Goal: Information Seeking & Learning: Learn about a topic

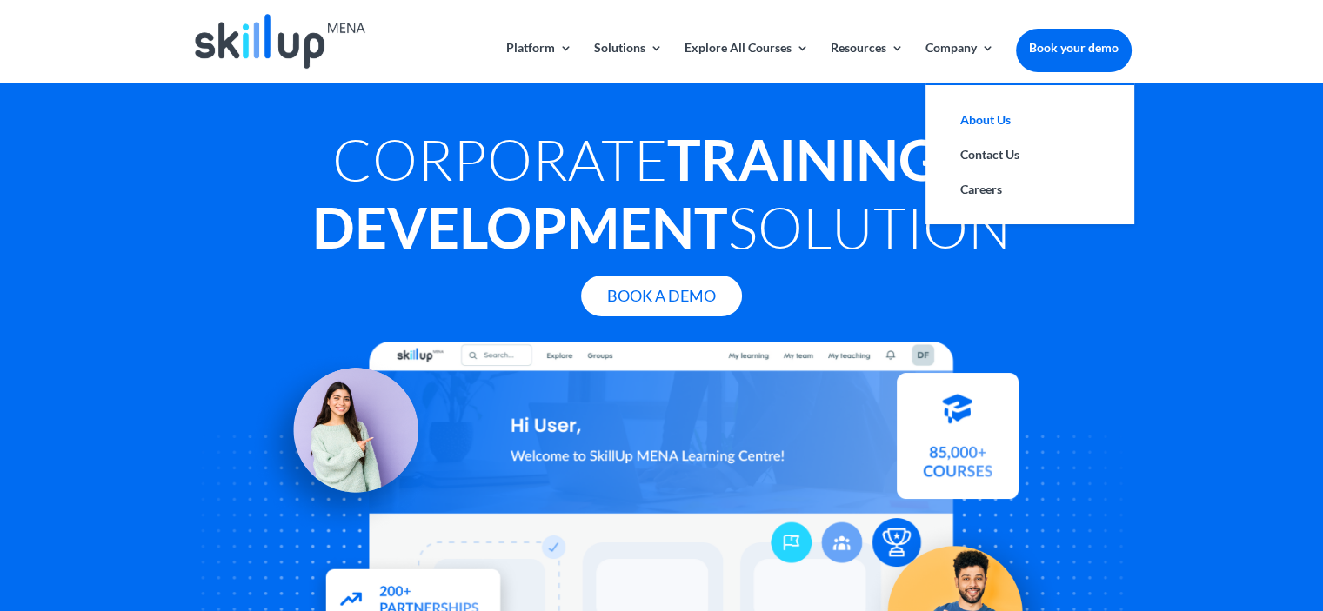
click at [962, 115] on link "About Us" at bounding box center [1030, 120] width 174 height 35
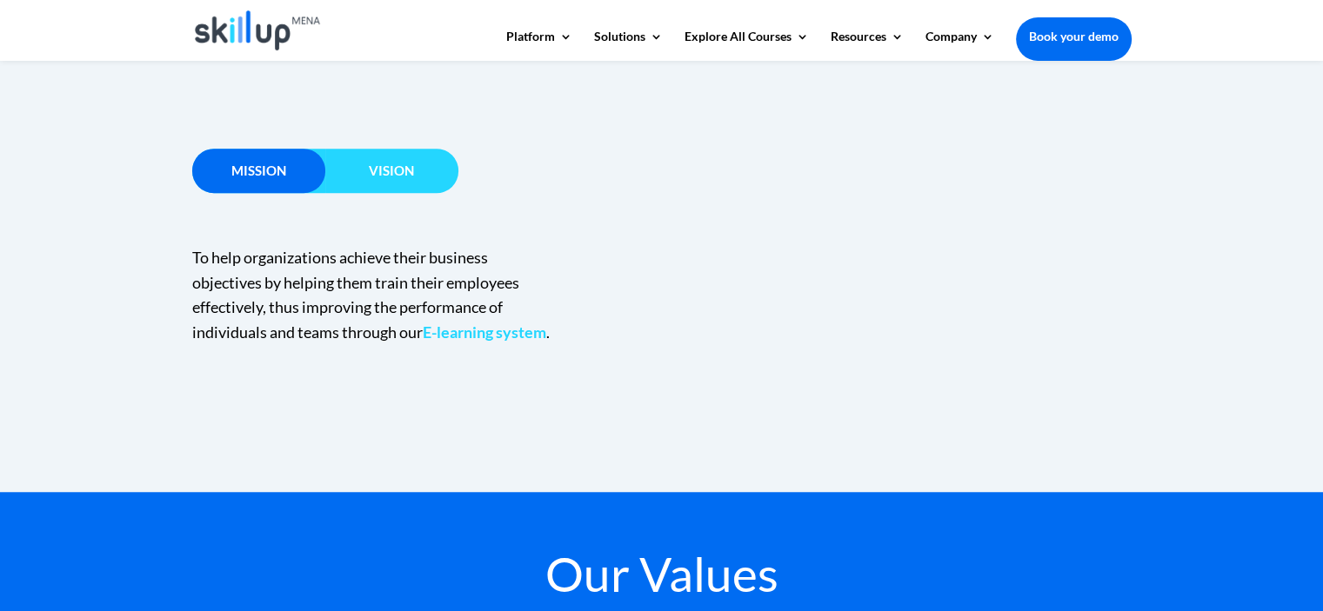
scroll to position [1131, 0]
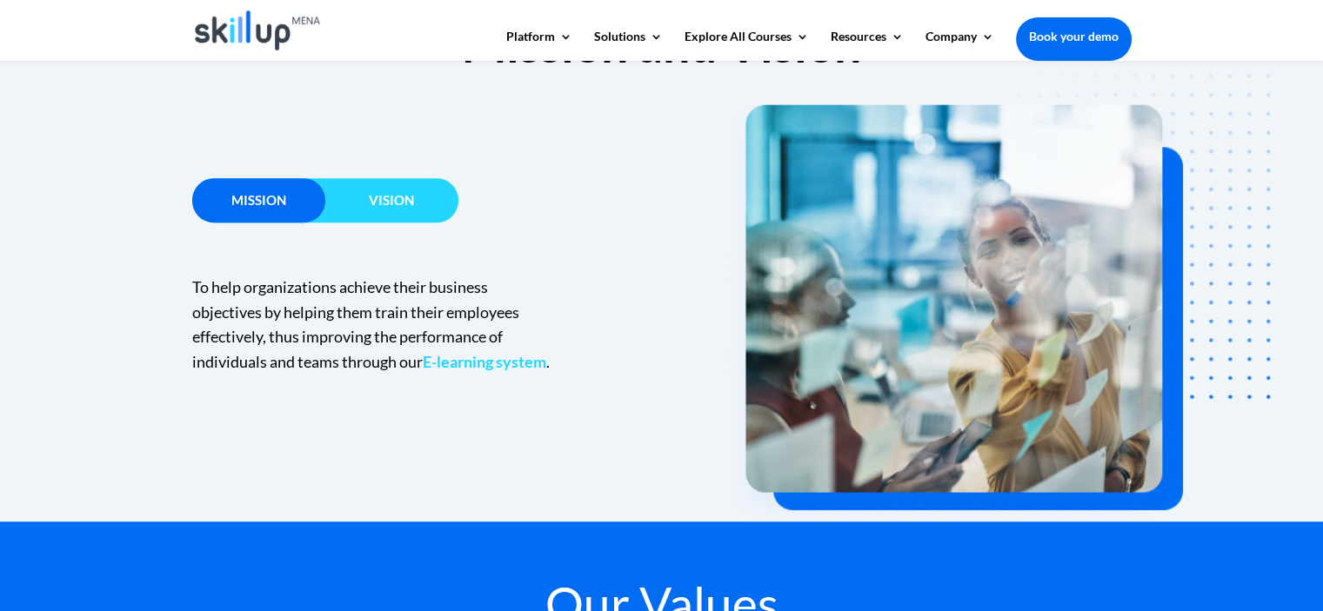
click at [431, 194] on h3 "Vision" at bounding box center [391, 205] width 133 height 22
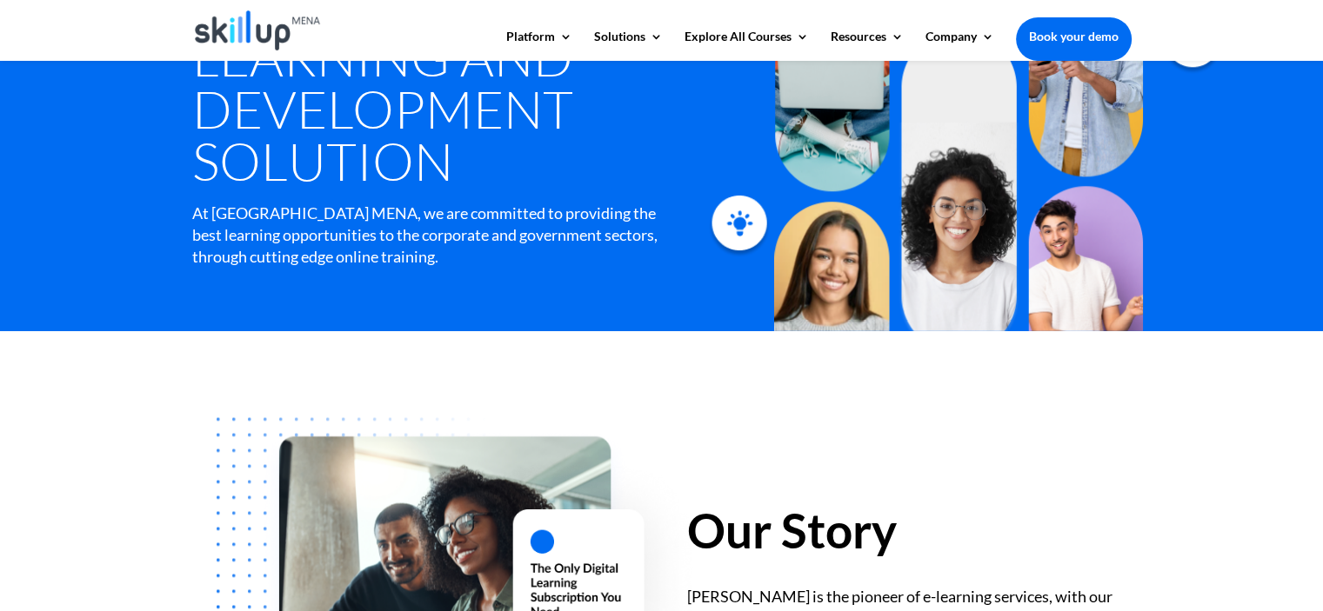
scroll to position [6, 0]
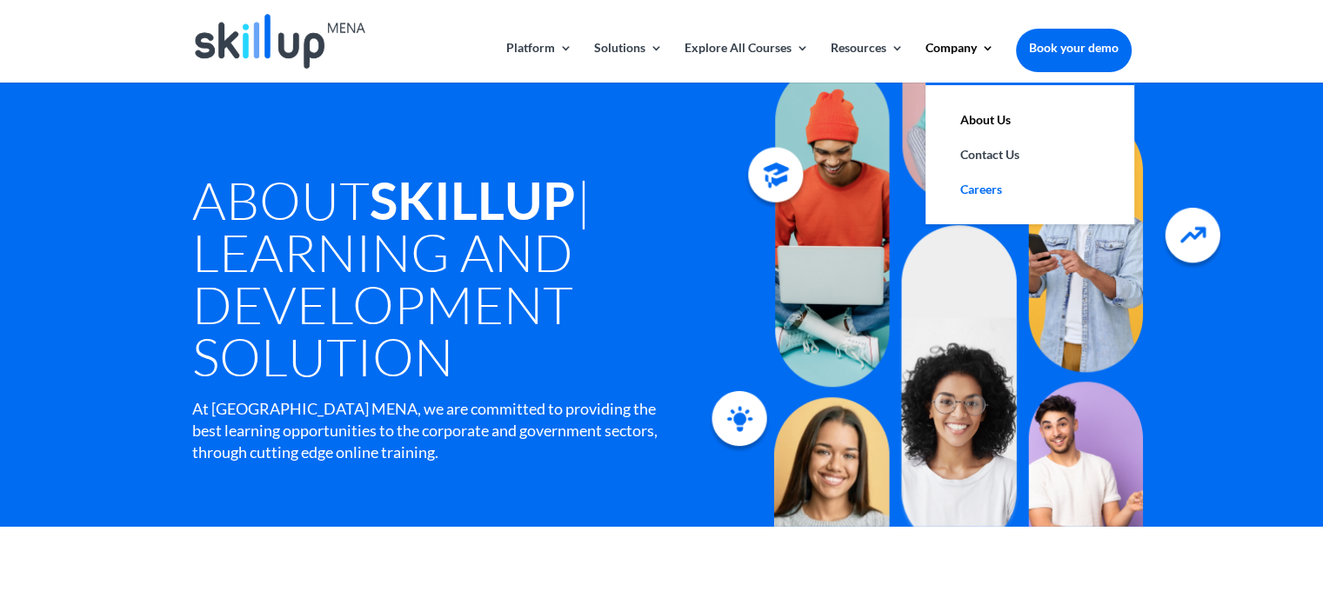
click at [997, 190] on link "Careers" at bounding box center [1030, 189] width 174 height 35
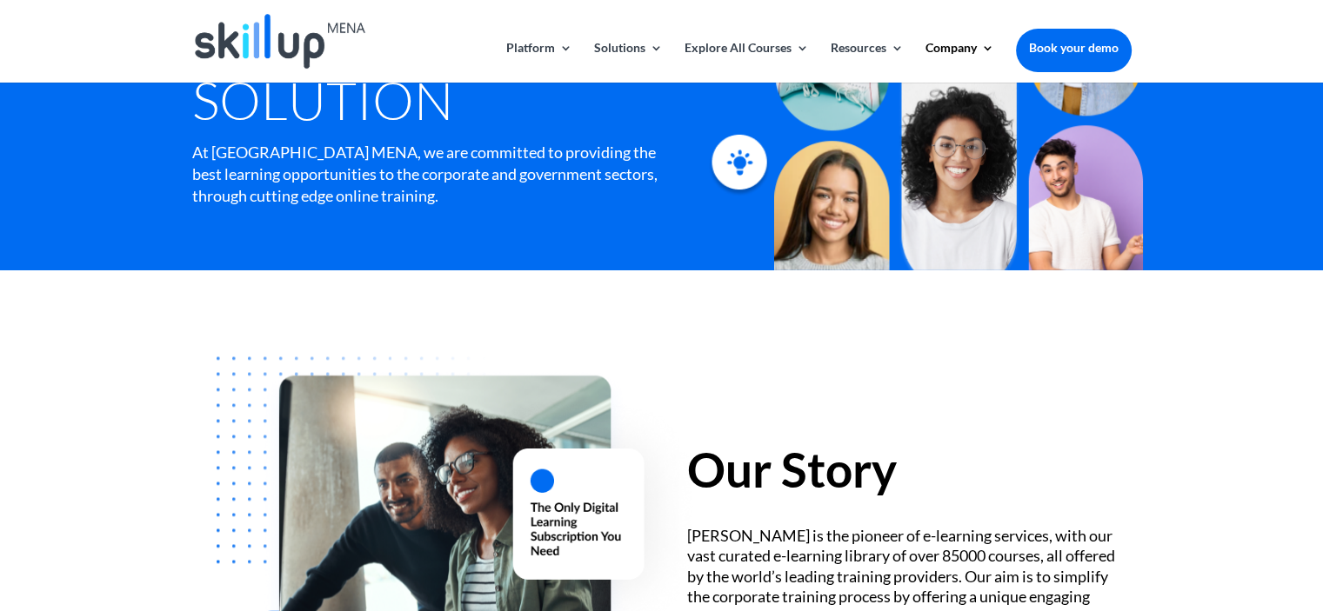
scroll to position [267, 0]
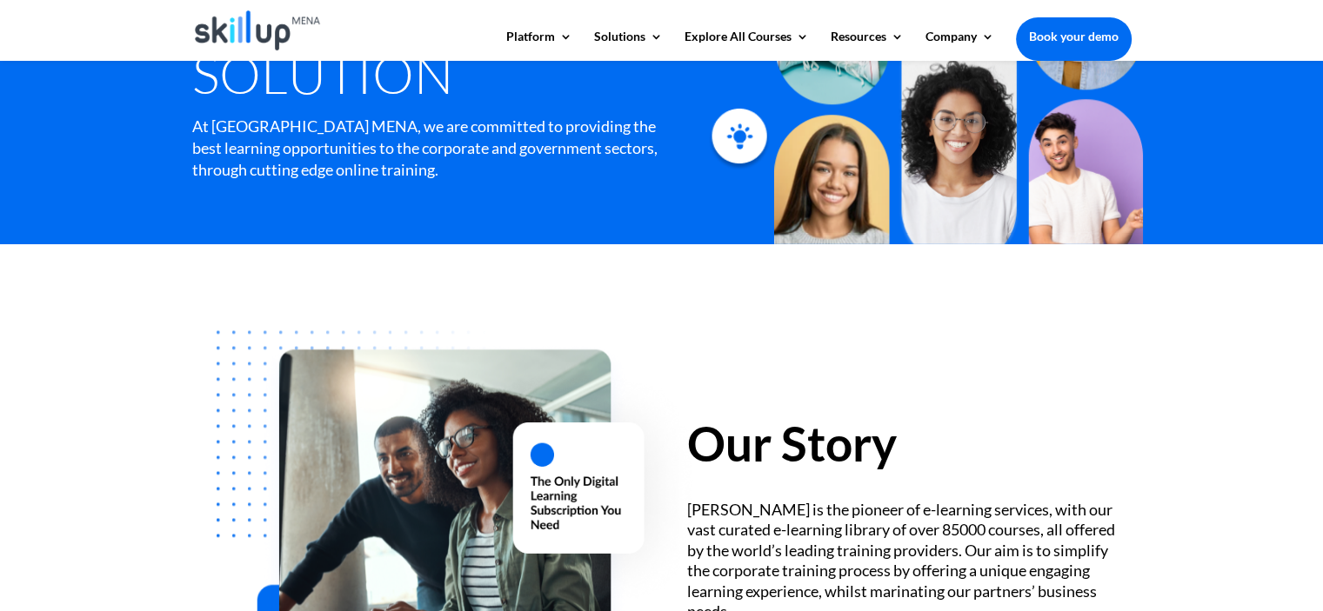
drag, startPoint x: 403, startPoint y: 235, endPoint x: 825, endPoint y: 329, distance: 433.0
click at [825, 329] on div "Our Story [PERSON_NAME] is the pioneer of e-learning services, with our vast cu…" at bounding box center [909, 468] width 444 height 307
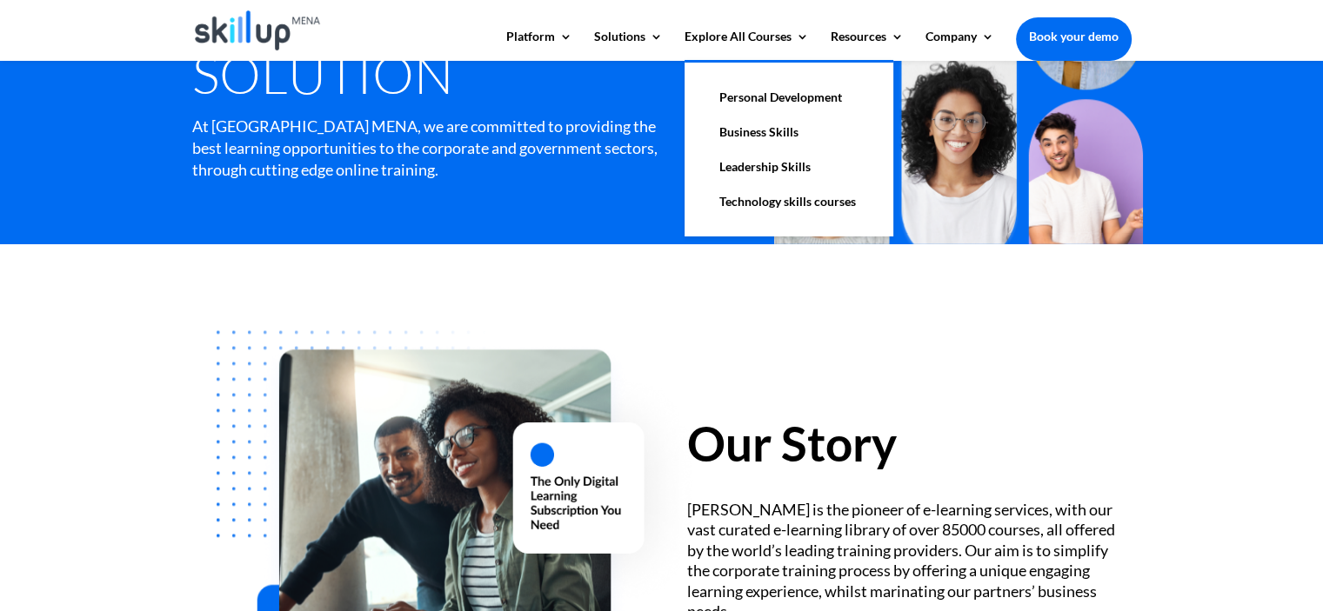
click at [802, 95] on link "Personal Development" at bounding box center [789, 97] width 174 height 35
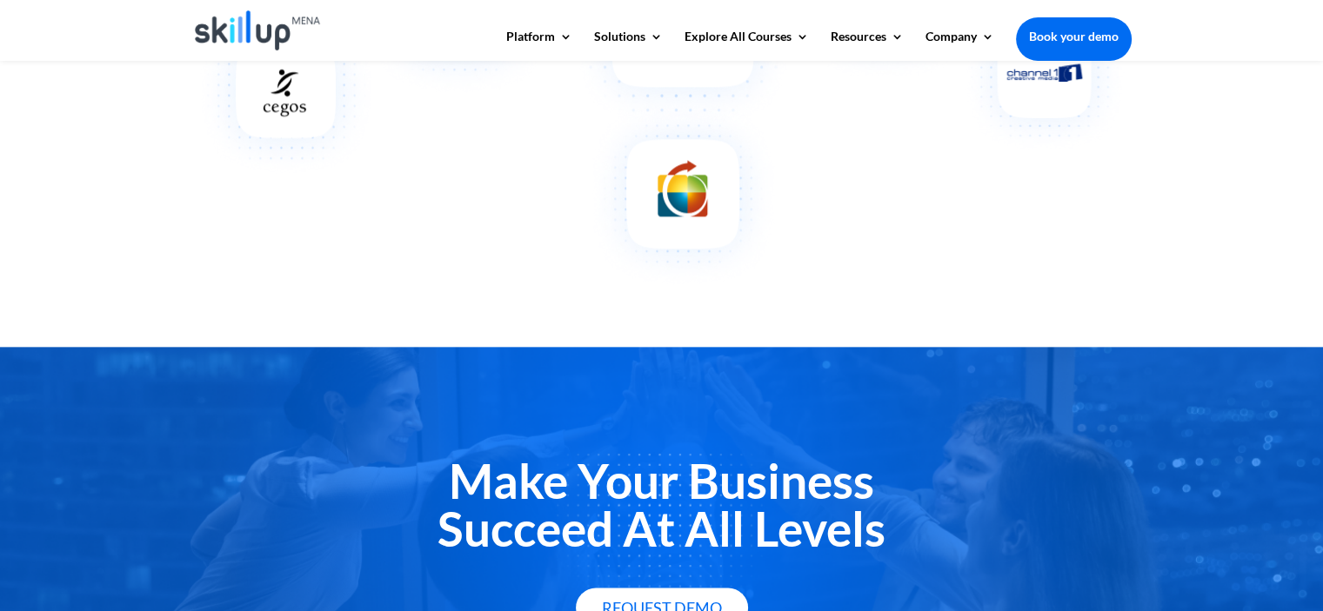
scroll to position [1826, 0]
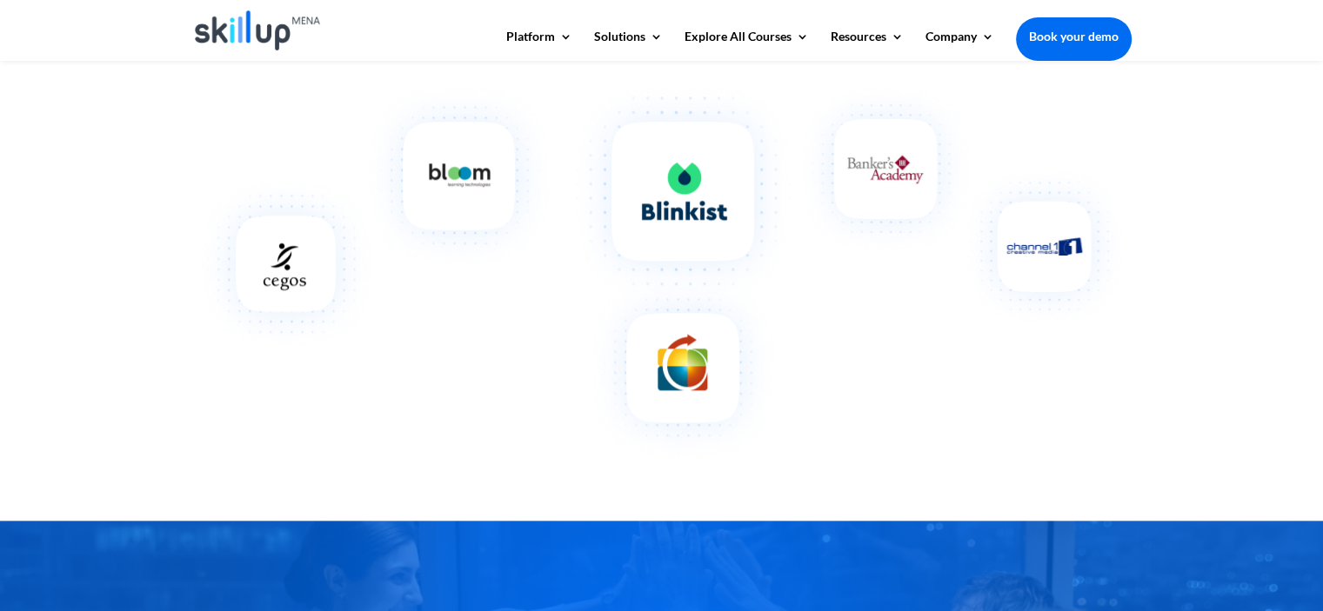
click at [863, 307] on img at bounding box center [962, 204] width 338 height 254
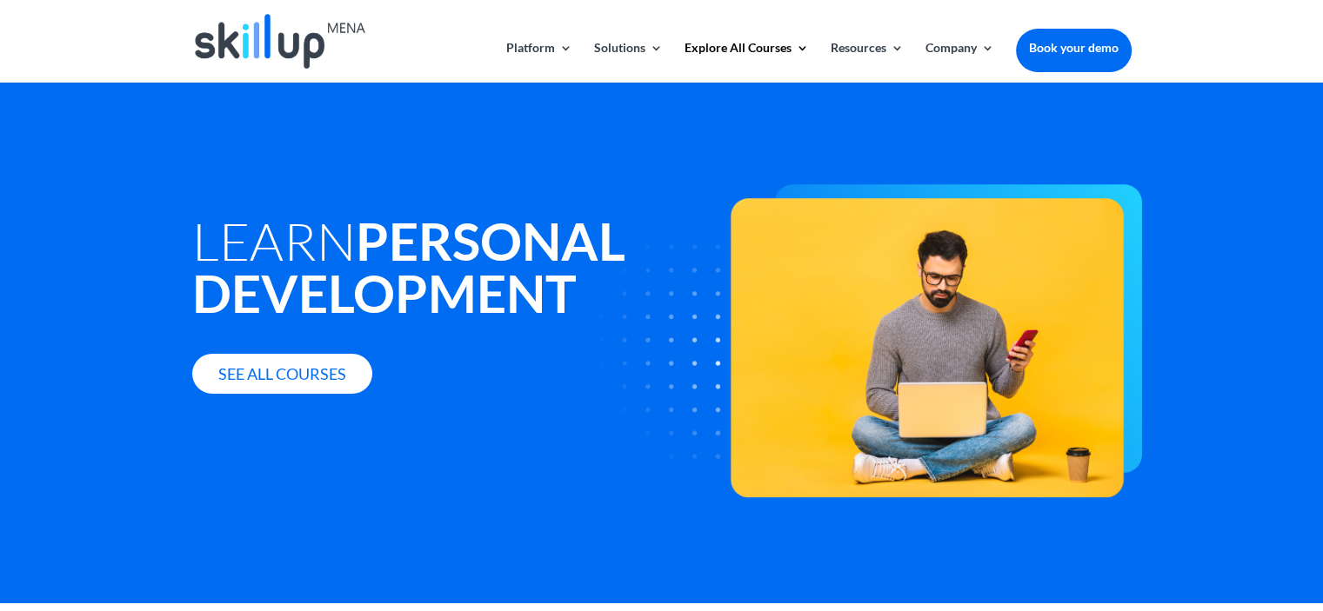
scroll to position [3, 0]
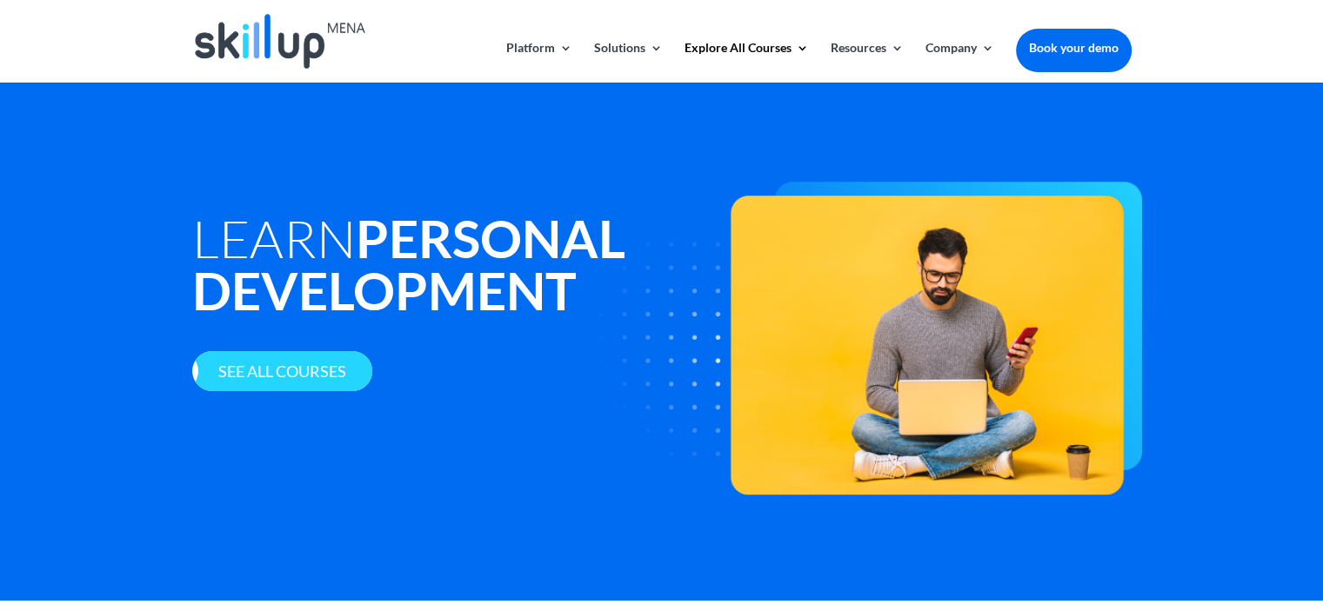
click at [274, 382] on link "See all courses" at bounding box center [282, 371] width 180 height 41
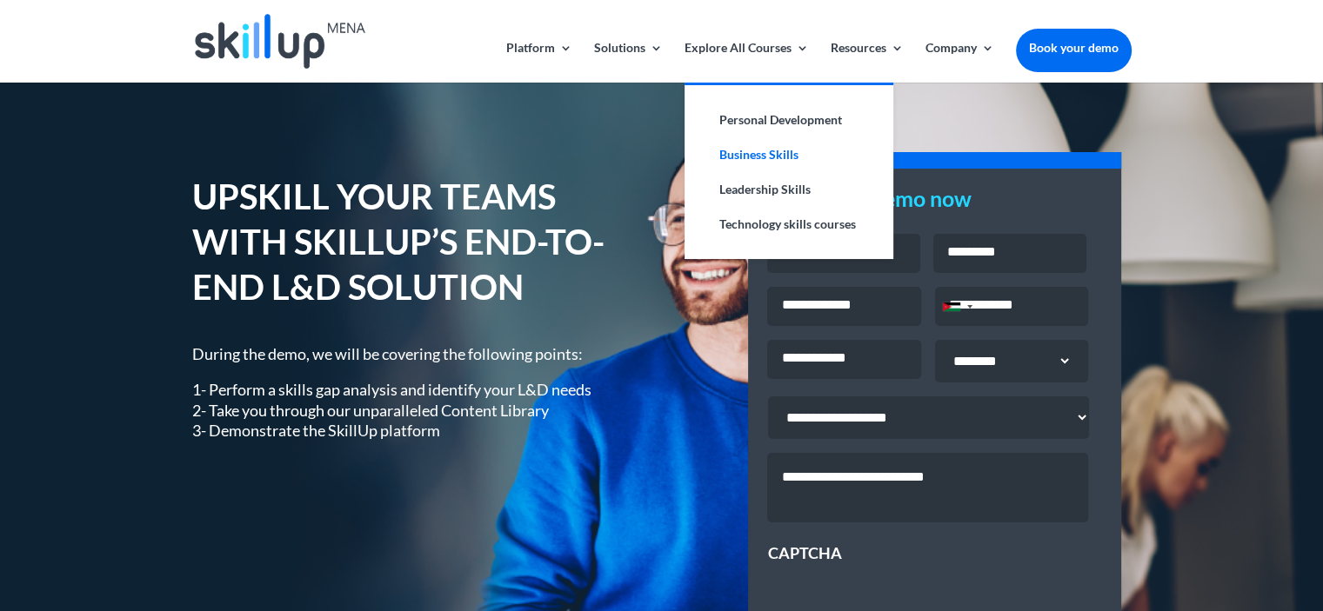
click at [775, 142] on link "Business Skills" at bounding box center [789, 154] width 174 height 35
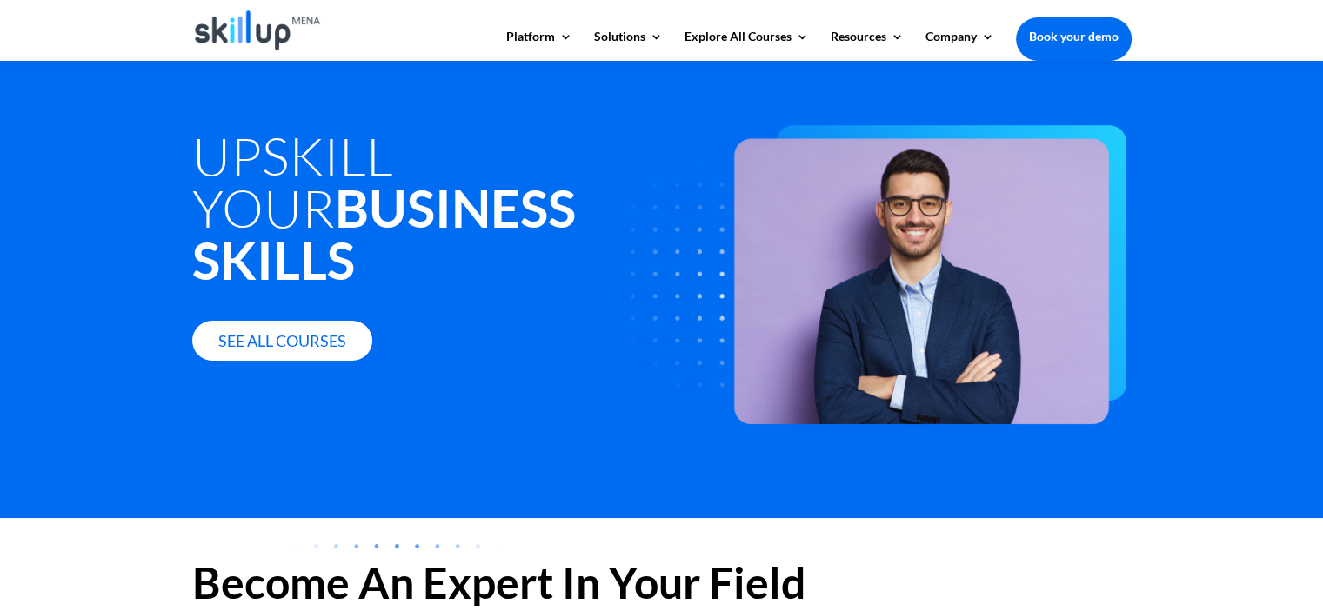
scroll to position [81, 0]
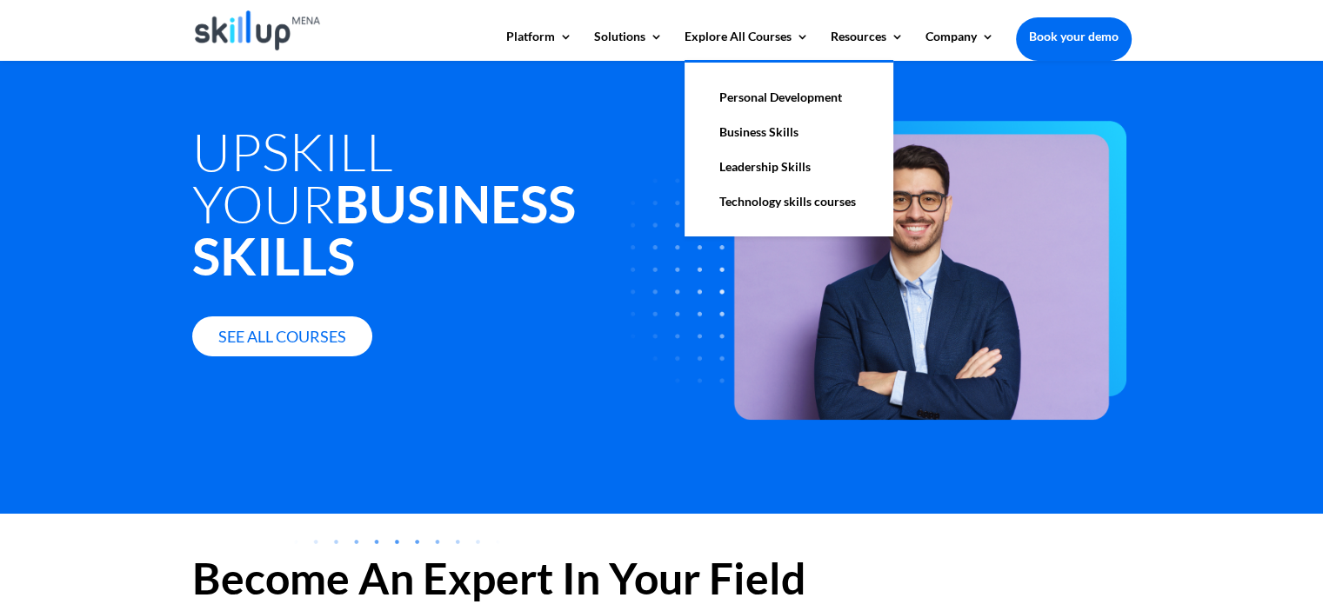
click at [820, 164] on link "Leadership Skills" at bounding box center [789, 167] width 174 height 35
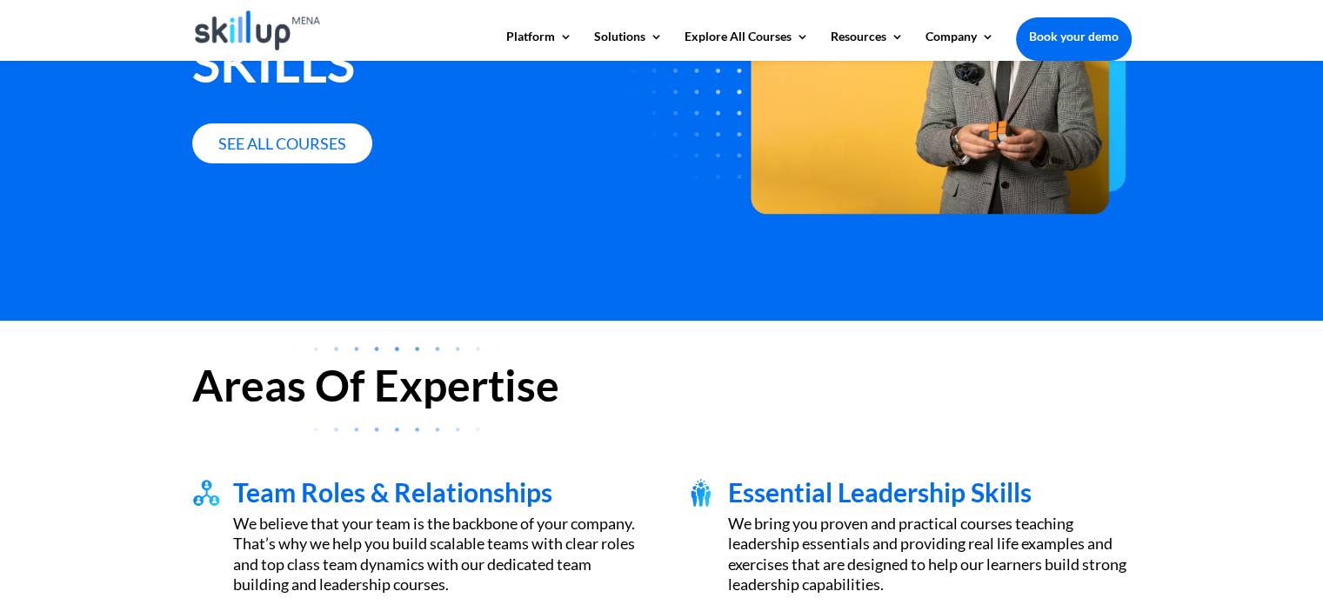
scroll to position [522, 0]
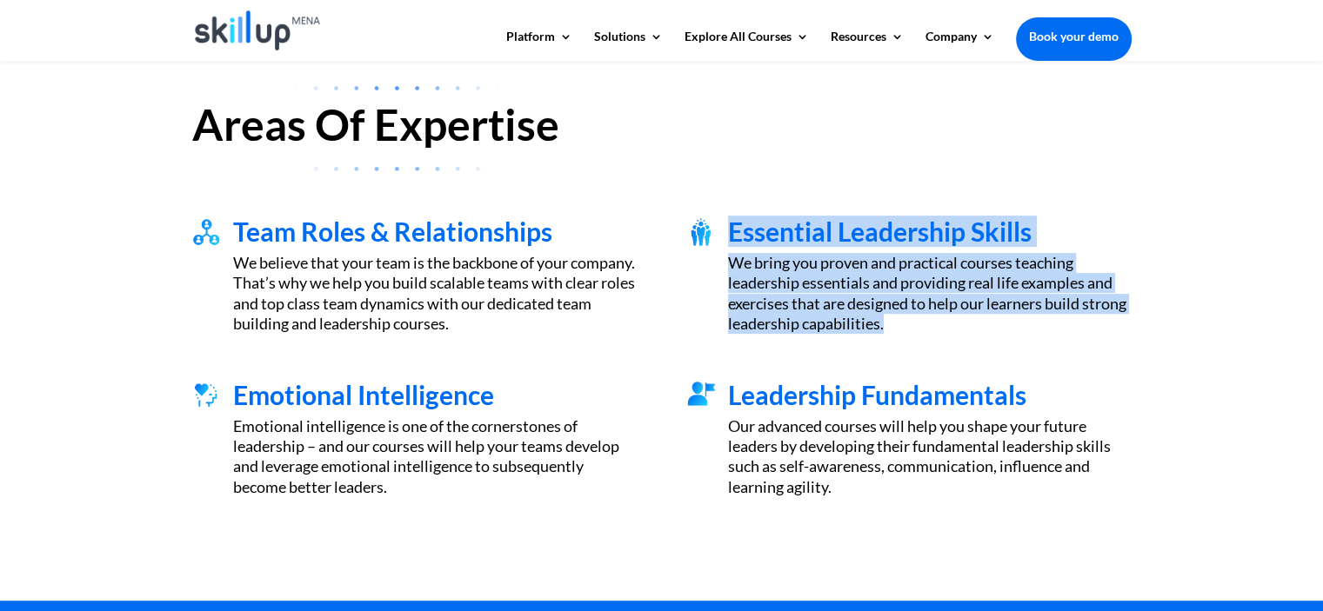
drag, startPoint x: 731, startPoint y: 228, endPoint x: 1057, endPoint y: 336, distance: 343.5
click at [1057, 336] on div "Team Roles & Relationships We believe that your team is the backbone of your co…" at bounding box center [661, 276] width 939 height 163
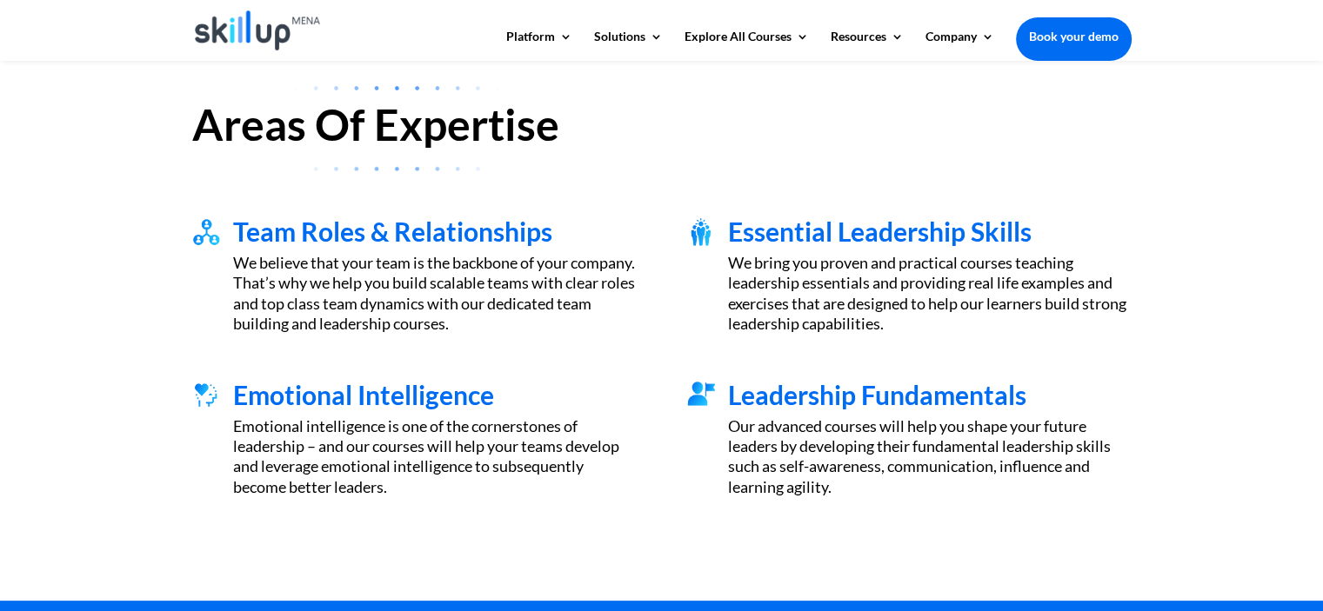
click at [1057, 336] on div "Team Roles & Relationships We believe that your team is the backbone of your co…" at bounding box center [661, 276] width 939 height 163
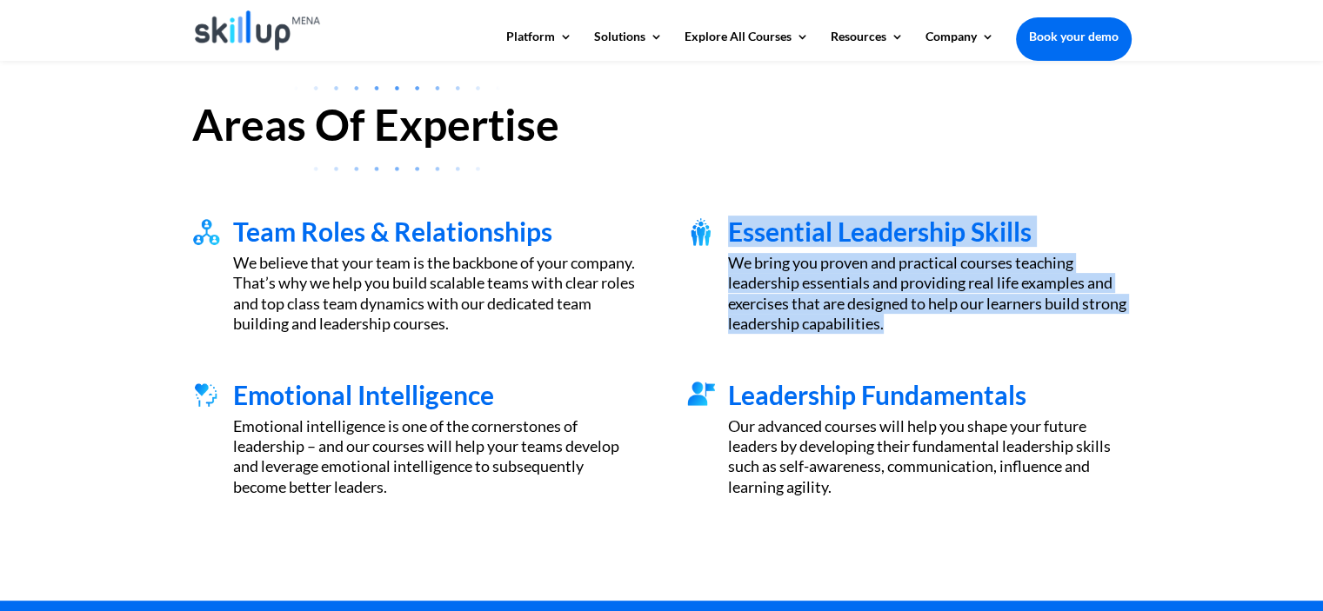
drag, startPoint x: 969, startPoint y: 326, endPoint x: 724, endPoint y: 230, distance: 263.6
click at [724, 230] on div "Essential Leadership Skills We bring you proven and practical courses teaching …" at bounding box center [923, 276] width 416 height 117
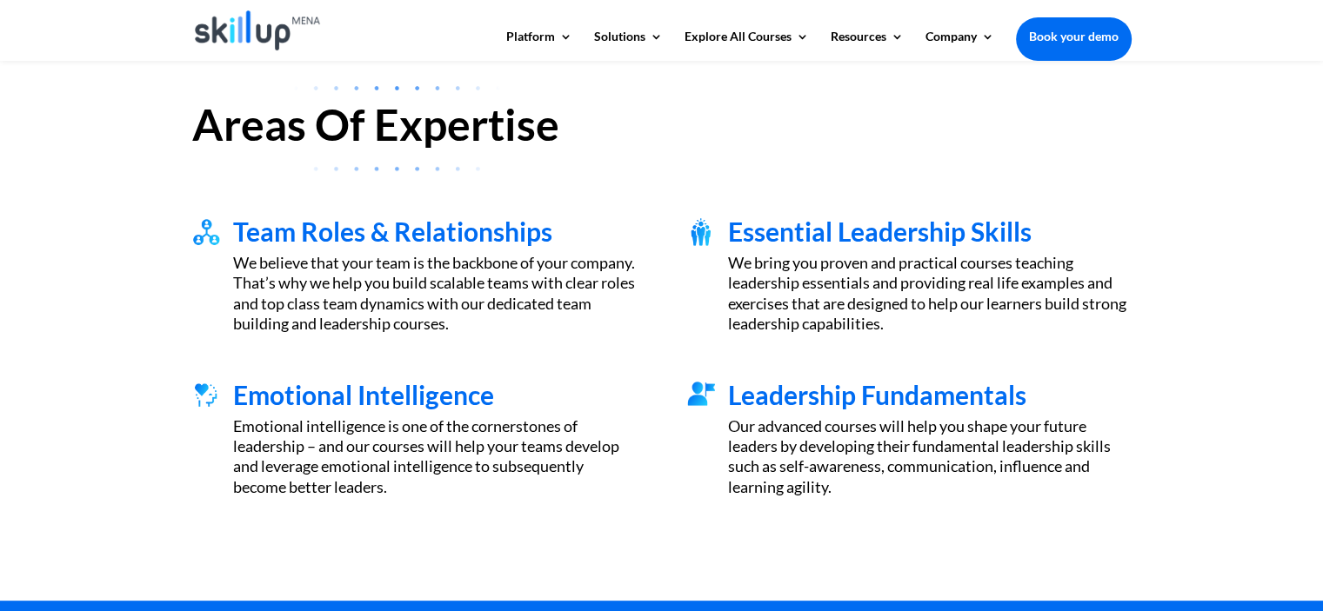
click at [704, 286] on div at bounding box center [701, 276] width 28 height 117
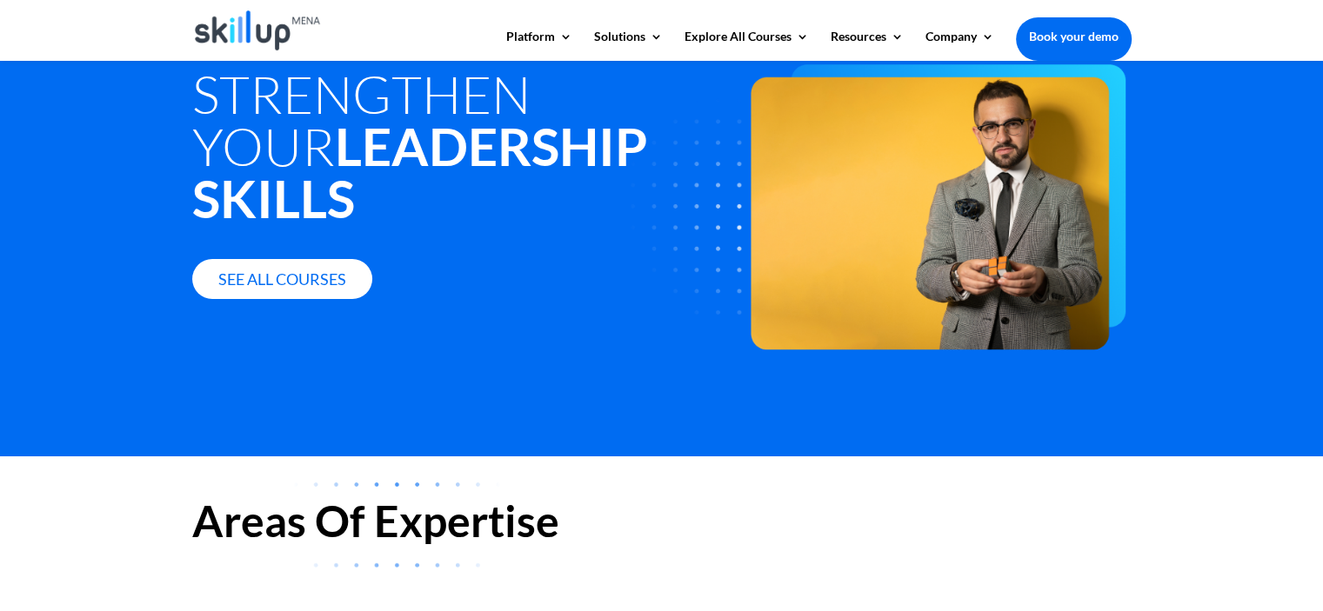
scroll to position [0, 0]
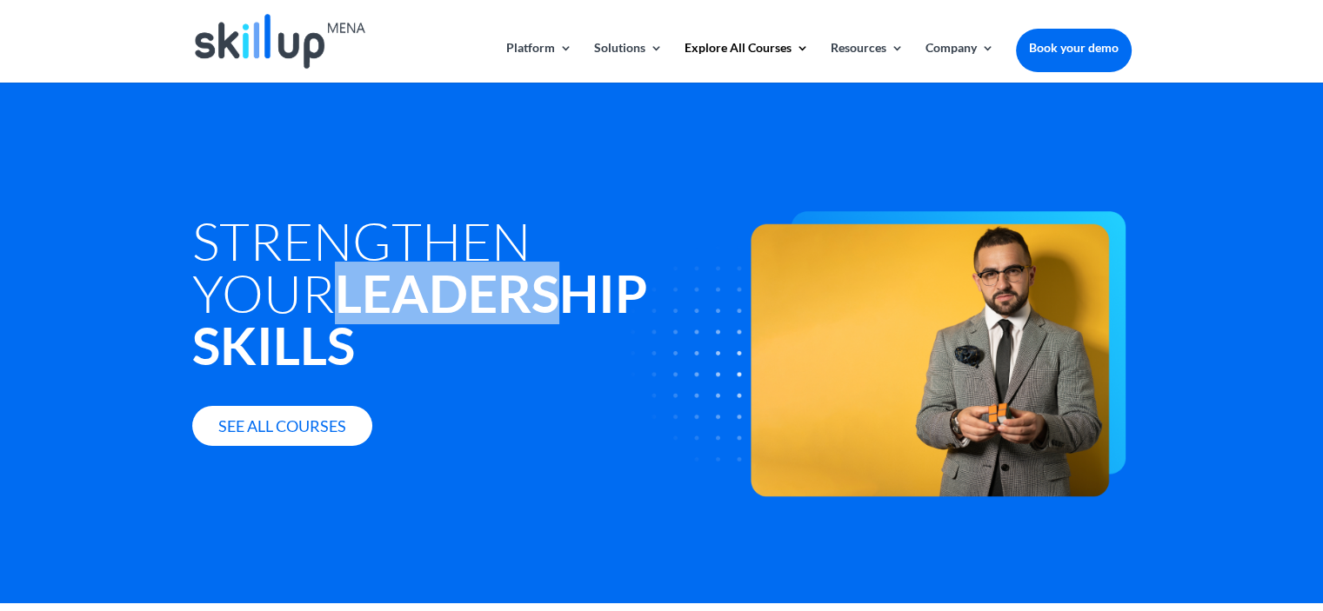
drag, startPoint x: 436, startPoint y: 267, endPoint x: 183, endPoint y: 280, distance: 253.4
click at [183, 280] on div "Strengthen Your Leadership Skills See all courses" at bounding box center [661, 343] width 1323 height 522
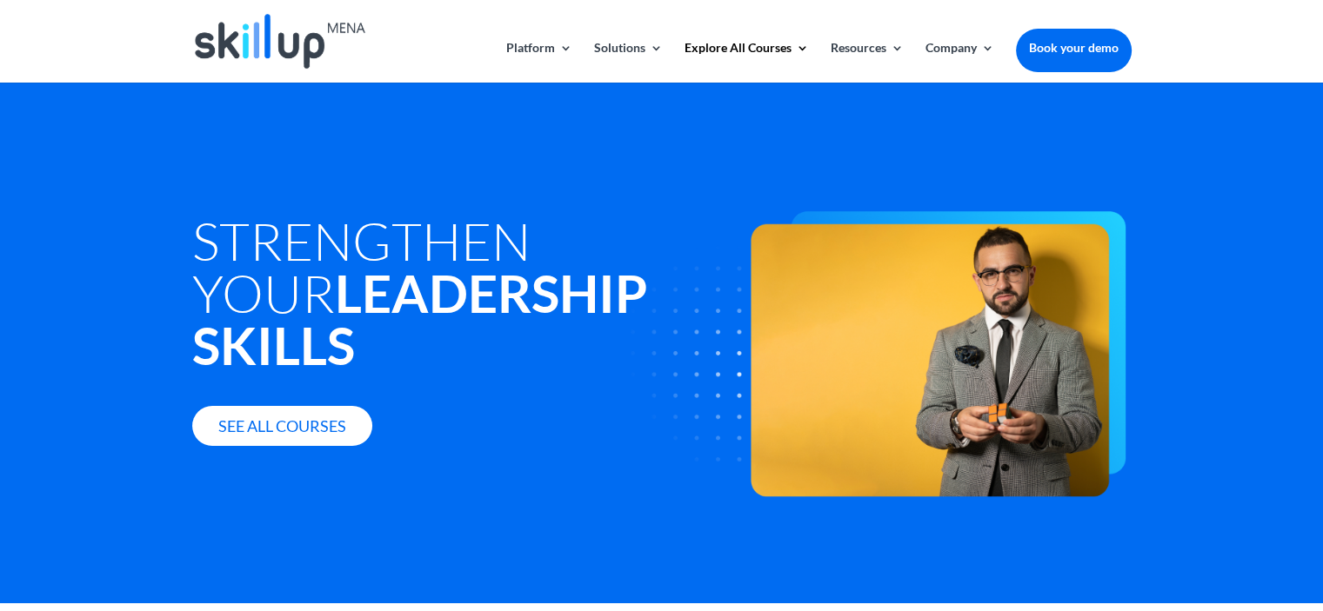
click at [308, 204] on div "Strengthen Your Leadership Skills See all courses" at bounding box center [463, 299] width 543 height 294
